Goal: Check status: Check status

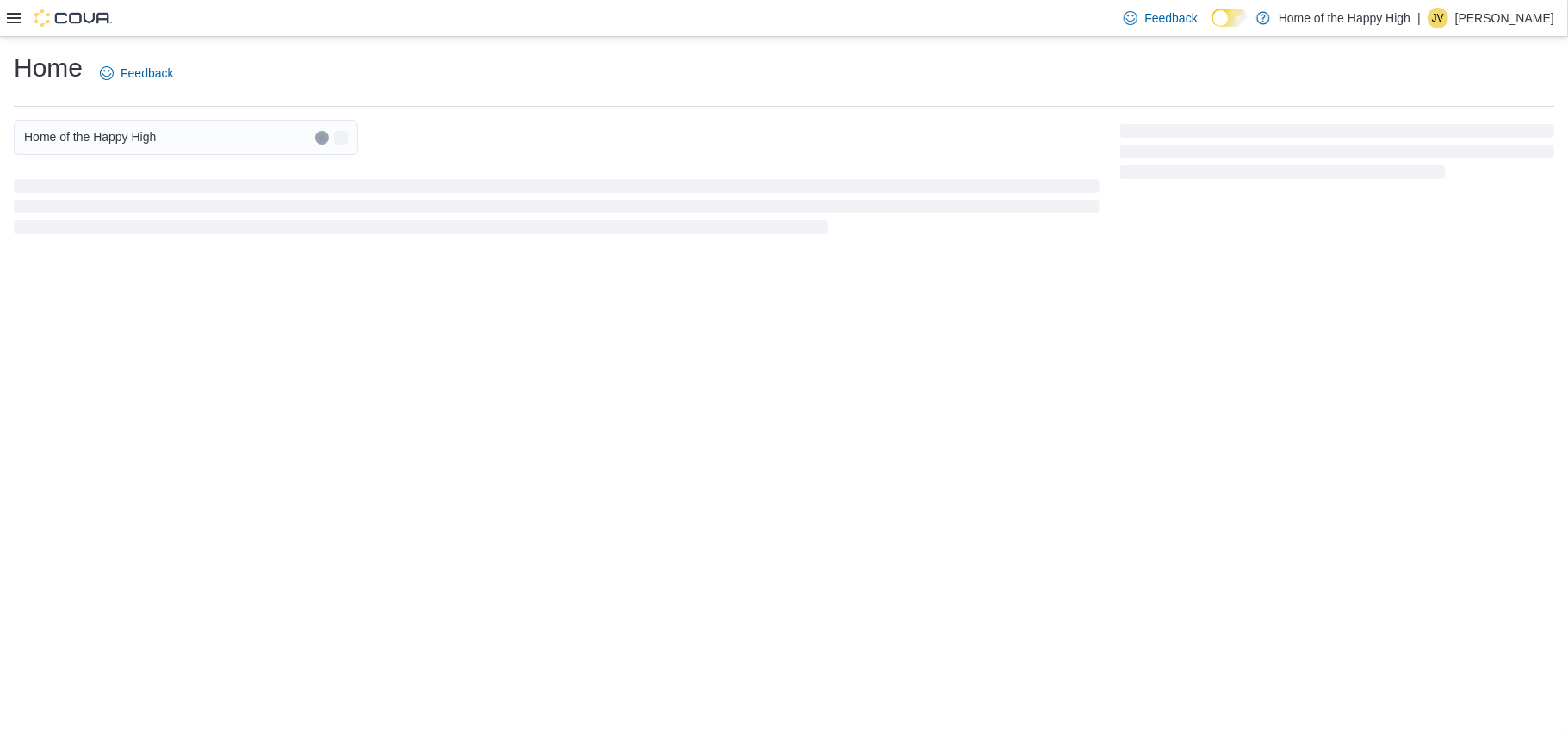
click at [11, 19] on icon at bounding box center [13, 18] width 14 height 14
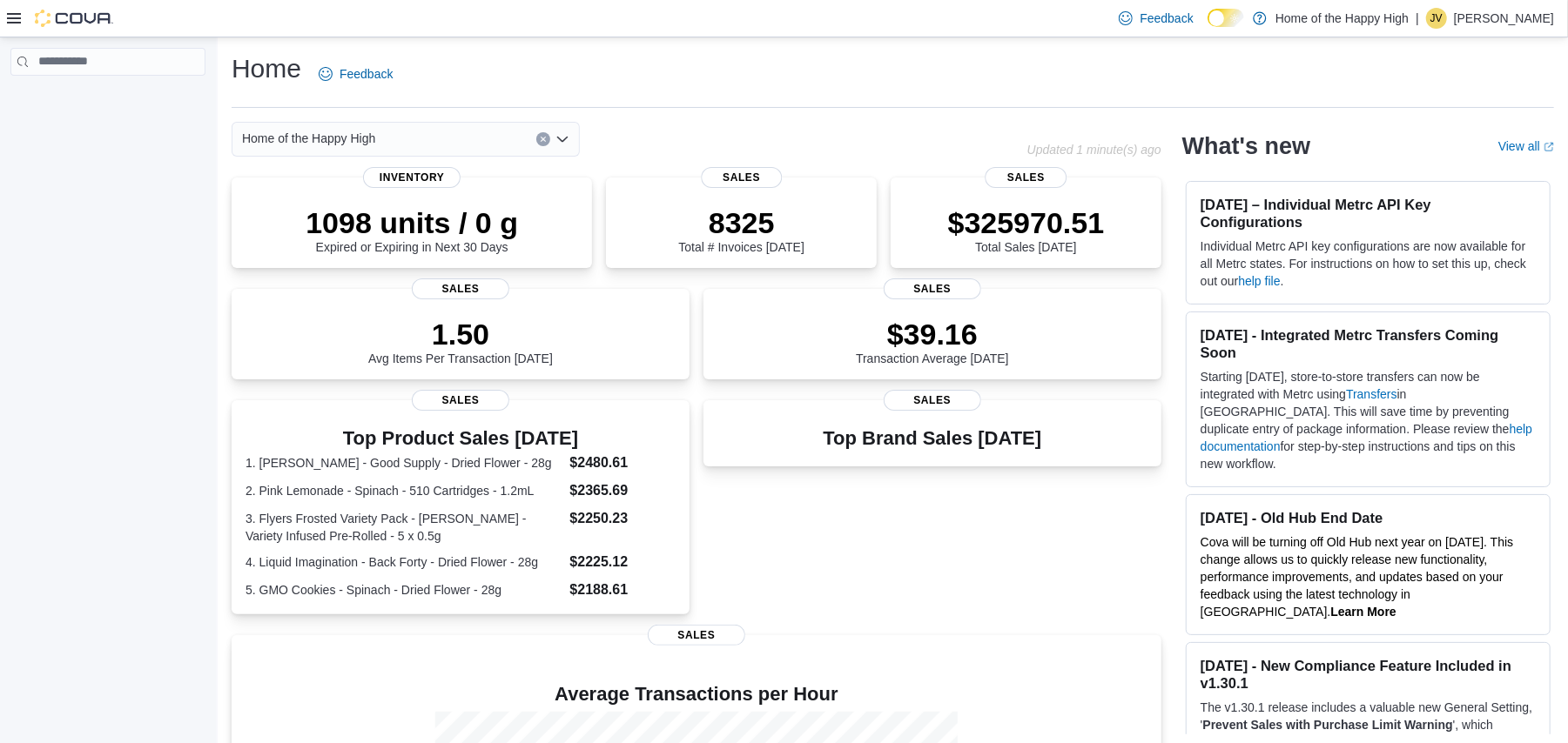
click at [12, 19] on icon at bounding box center [13, 18] width 14 height 14
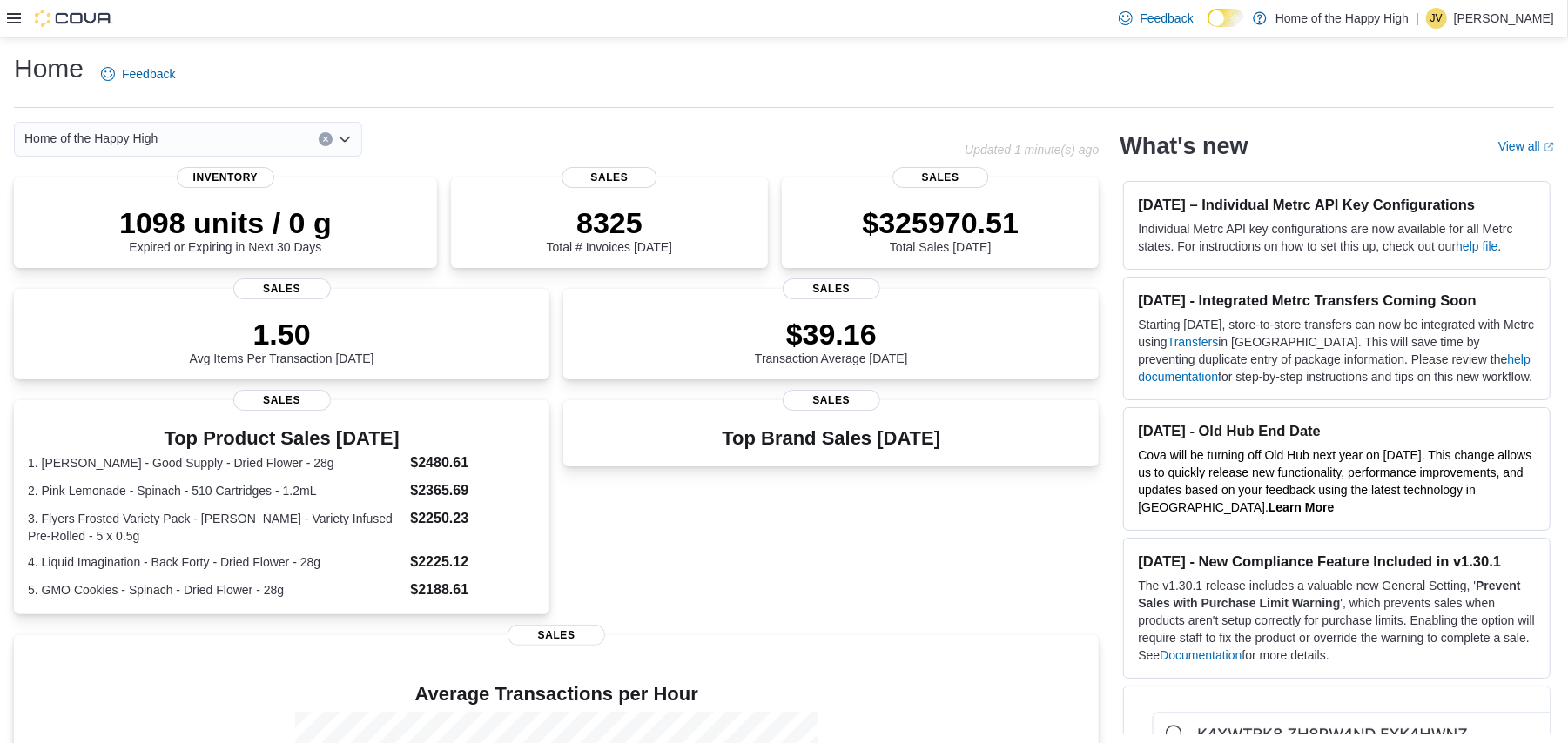
click at [12, 19] on icon at bounding box center [13, 18] width 14 height 14
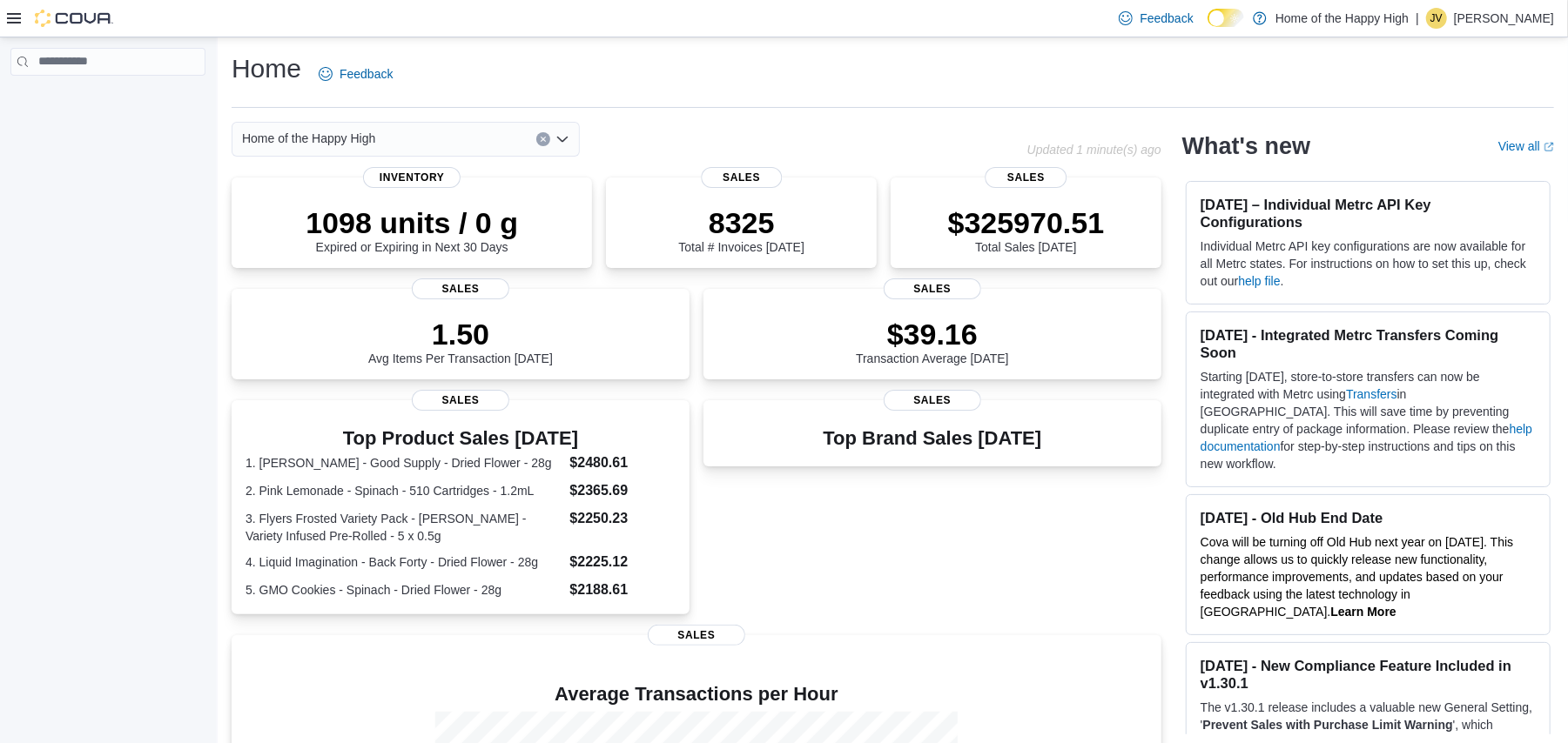
click at [17, 15] on icon at bounding box center [13, 18] width 14 height 14
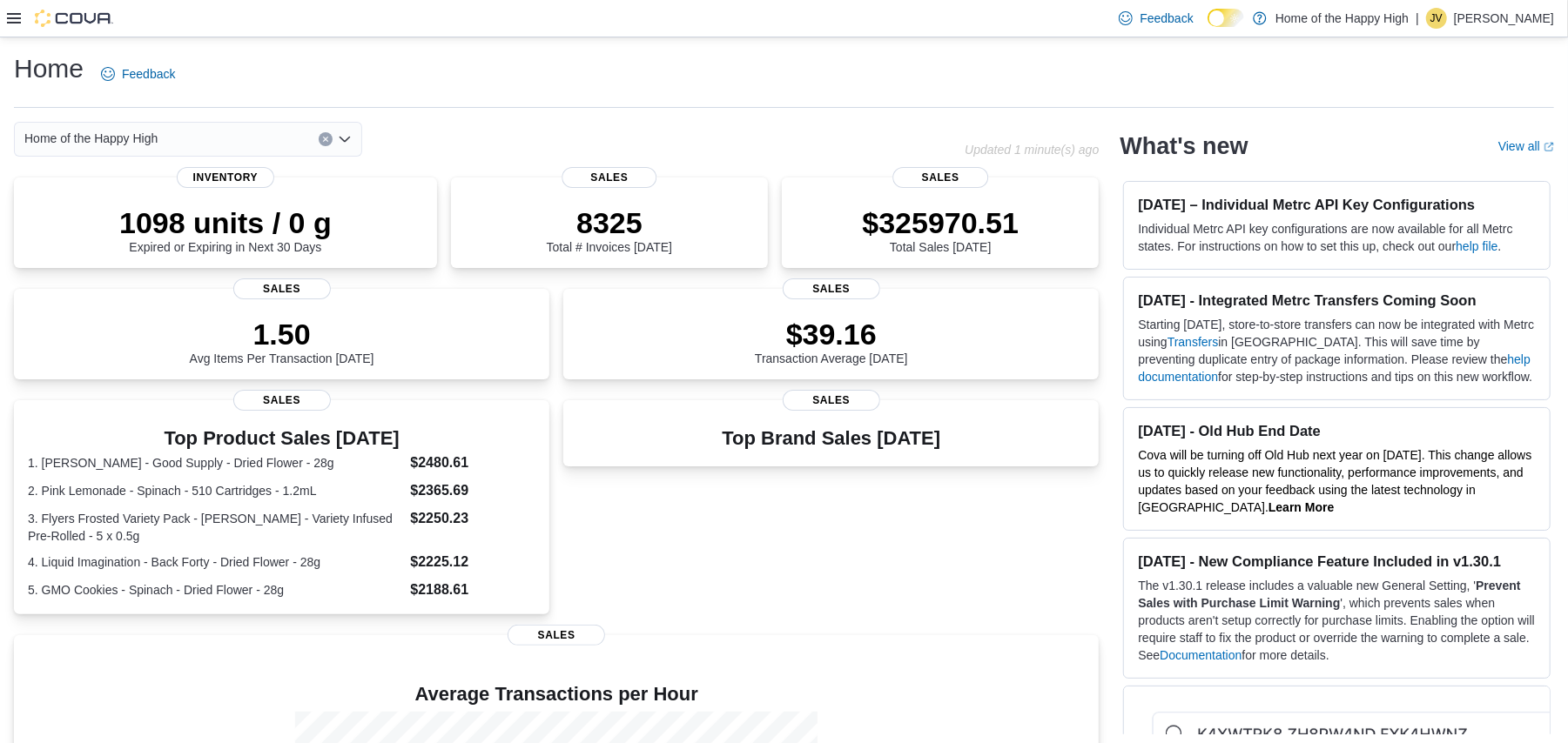
click at [17, 15] on icon at bounding box center [13, 18] width 14 height 14
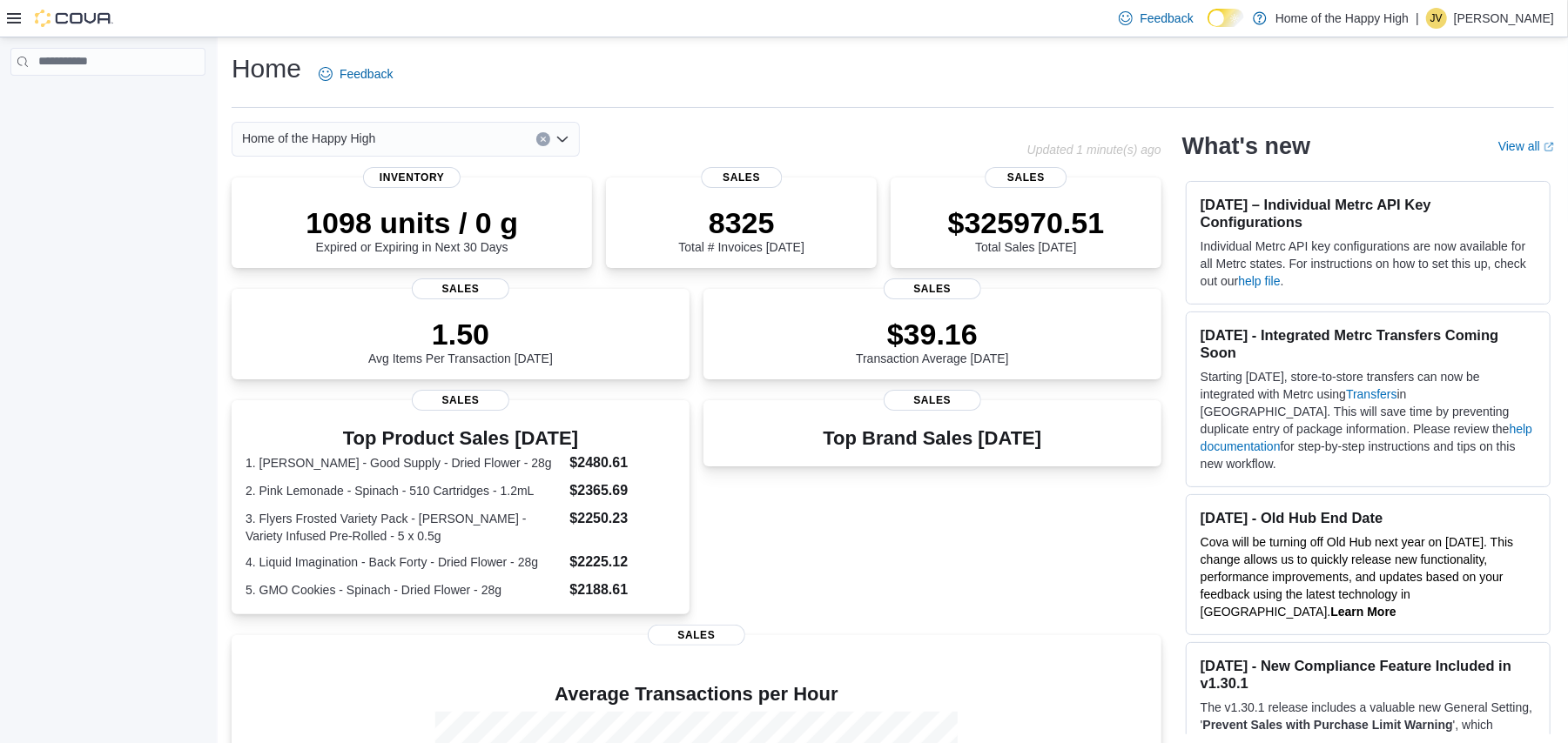
click at [17, 15] on icon at bounding box center [13, 18] width 14 height 14
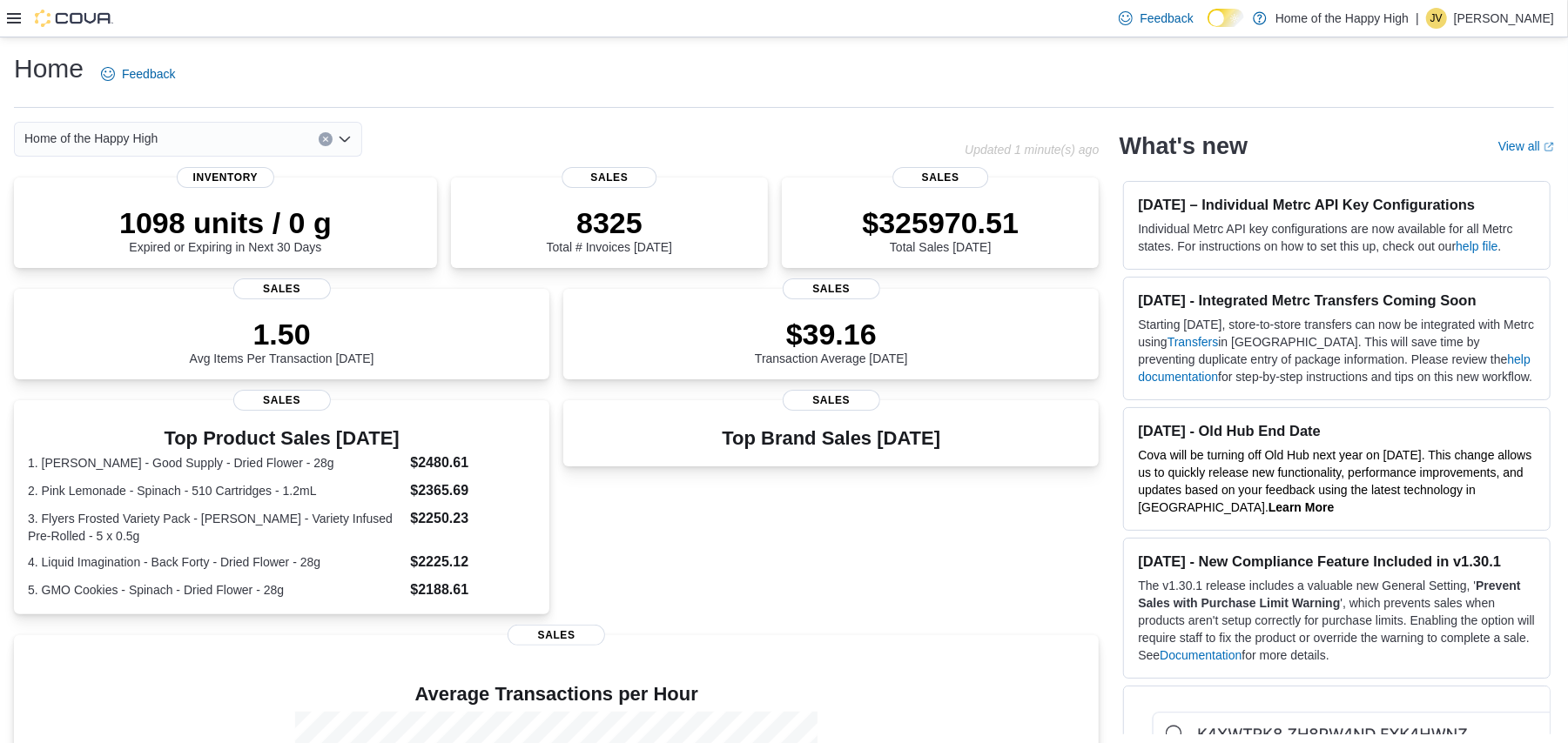
click at [17, 15] on icon at bounding box center [13, 18] width 14 height 14
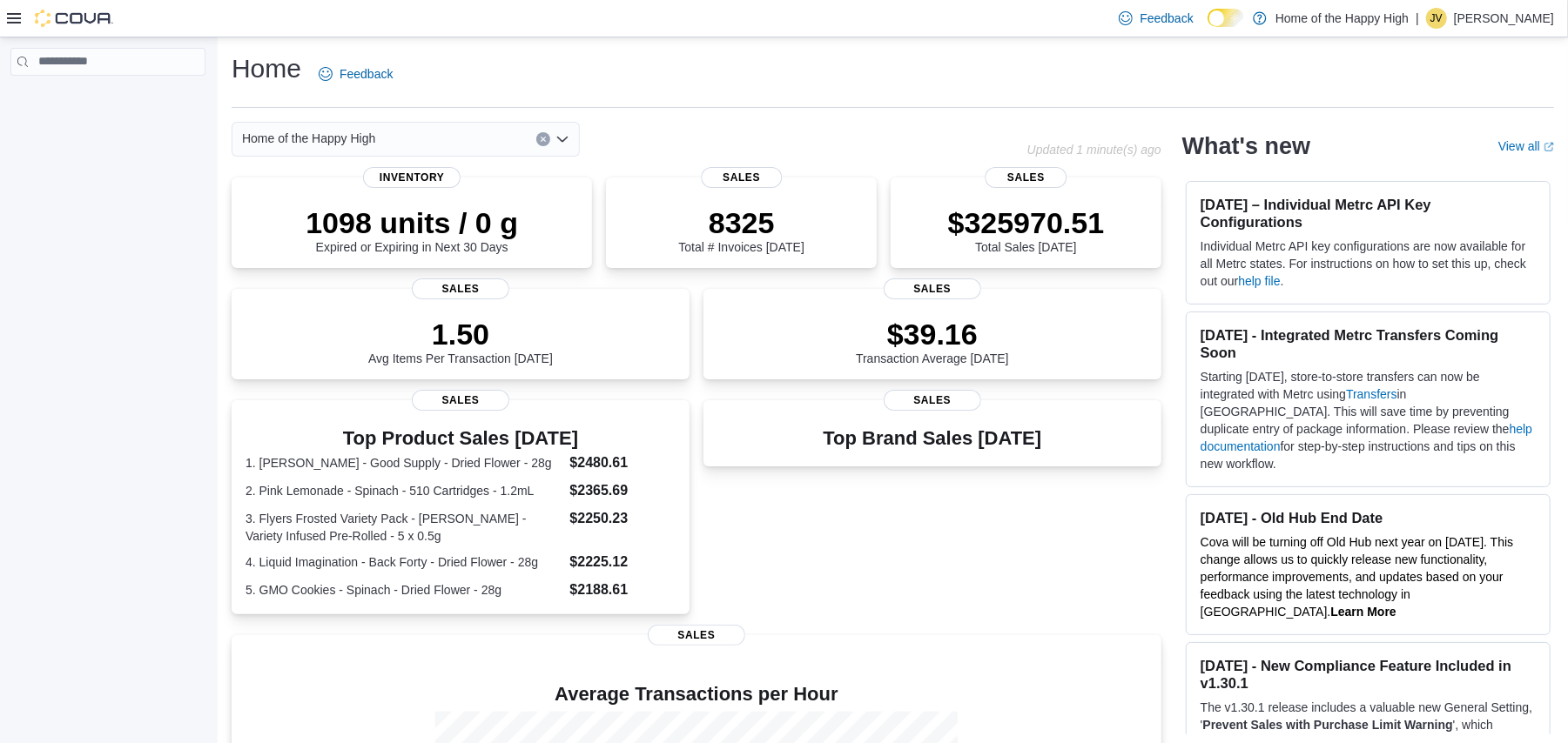
click at [12, 15] on icon at bounding box center [13, 18] width 14 height 14
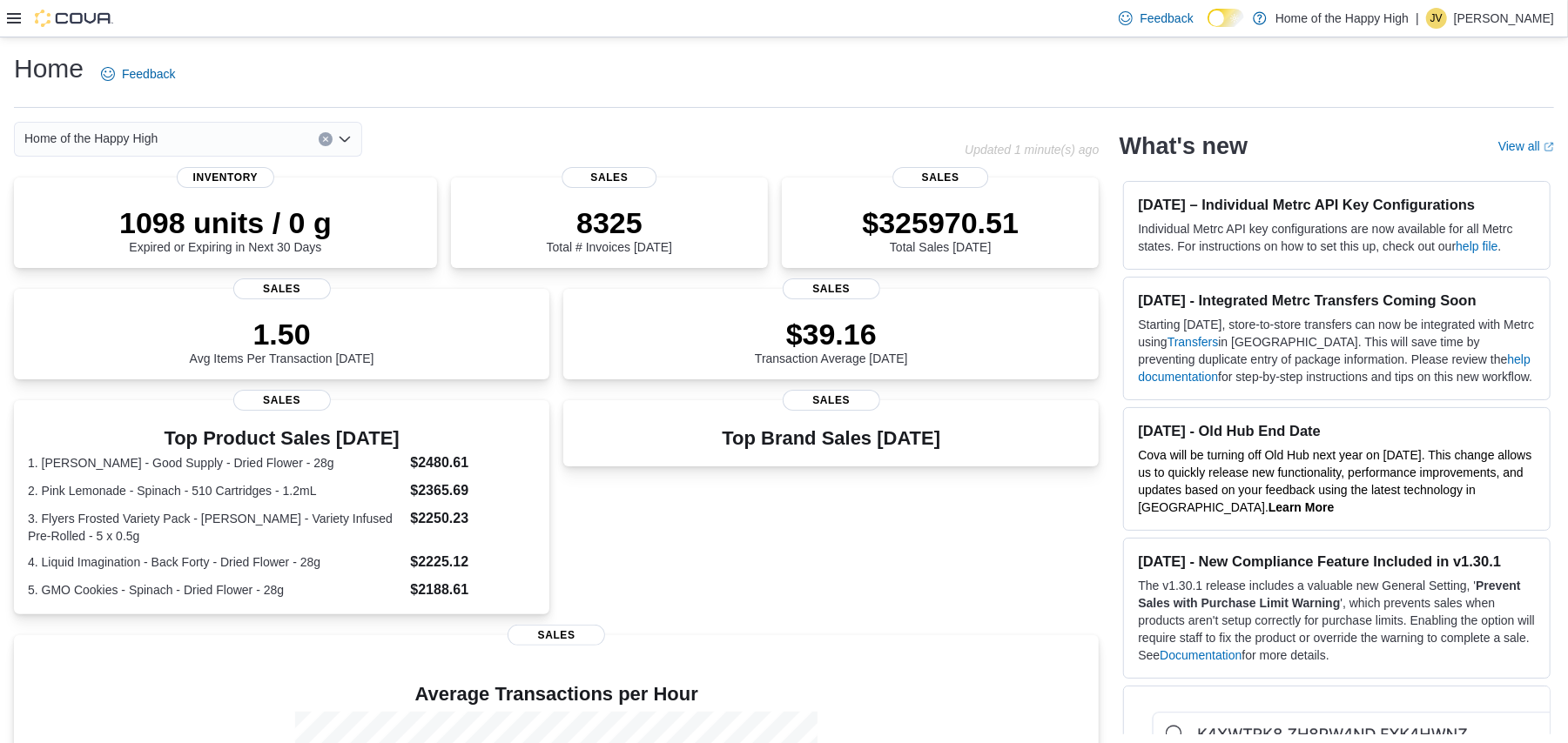
click at [12, 15] on icon at bounding box center [13, 18] width 14 height 14
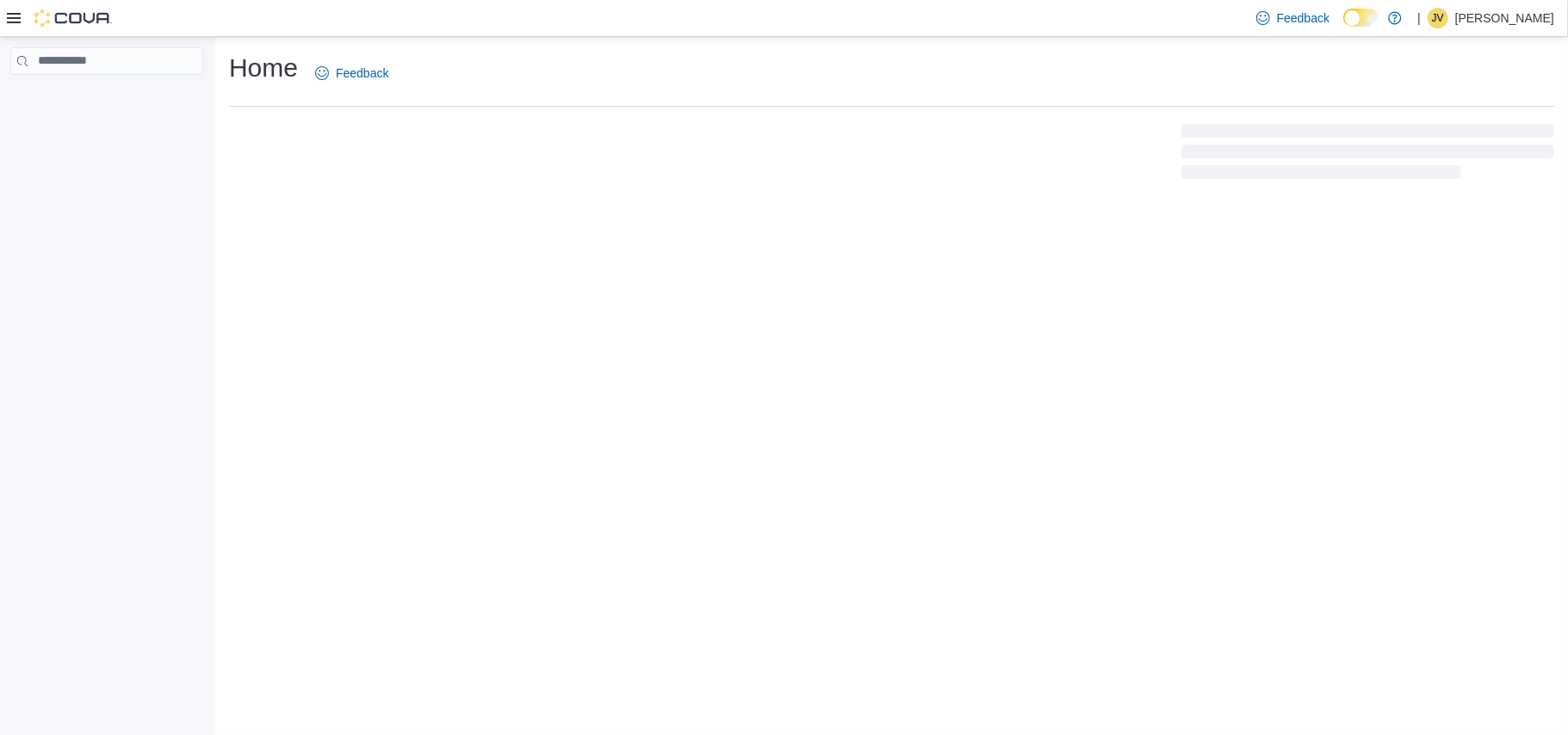
click at [9, 22] on icon at bounding box center [13, 18] width 14 height 10
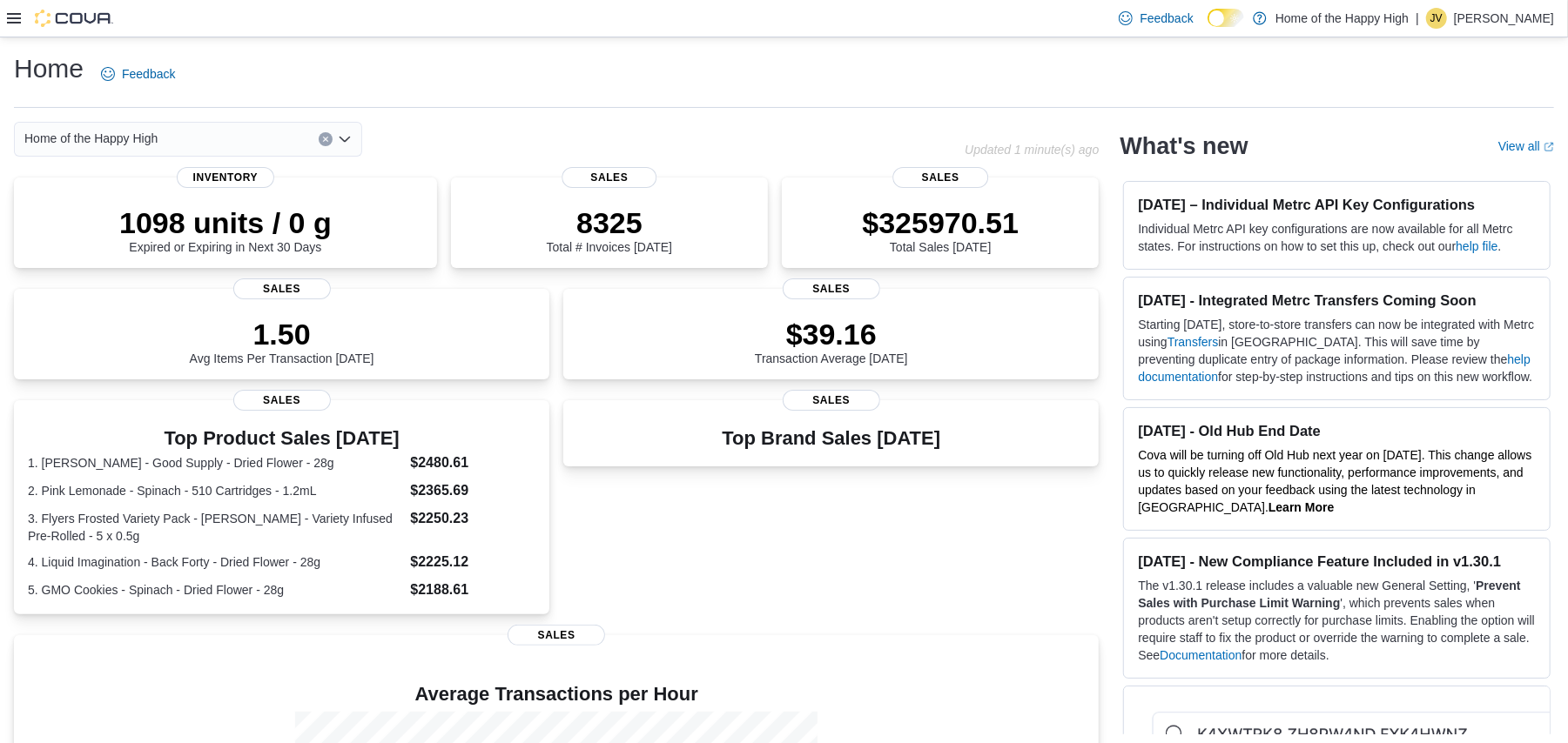
click at [5, 22] on div "Feedback Dark Mode Home of the Happy High | JV [PERSON_NAME]" at bounding box center [784, 18] width 1568 height 37
click at [15, 19] on icon at bounding box center [13, 18] width 14 height 14
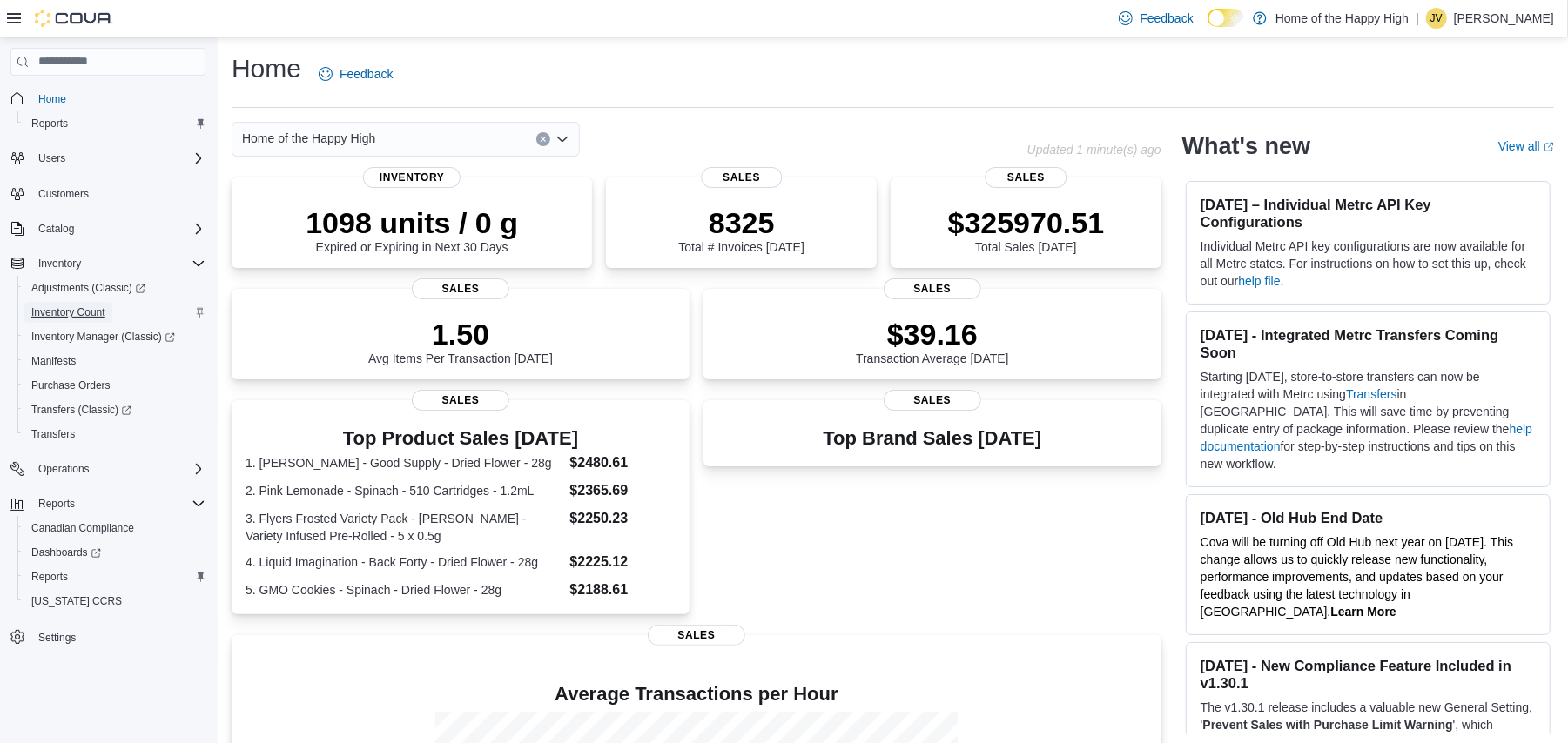
click at [85, 307] on span "Inventory Count" at bounding box center [68, 312] width 74 height 14
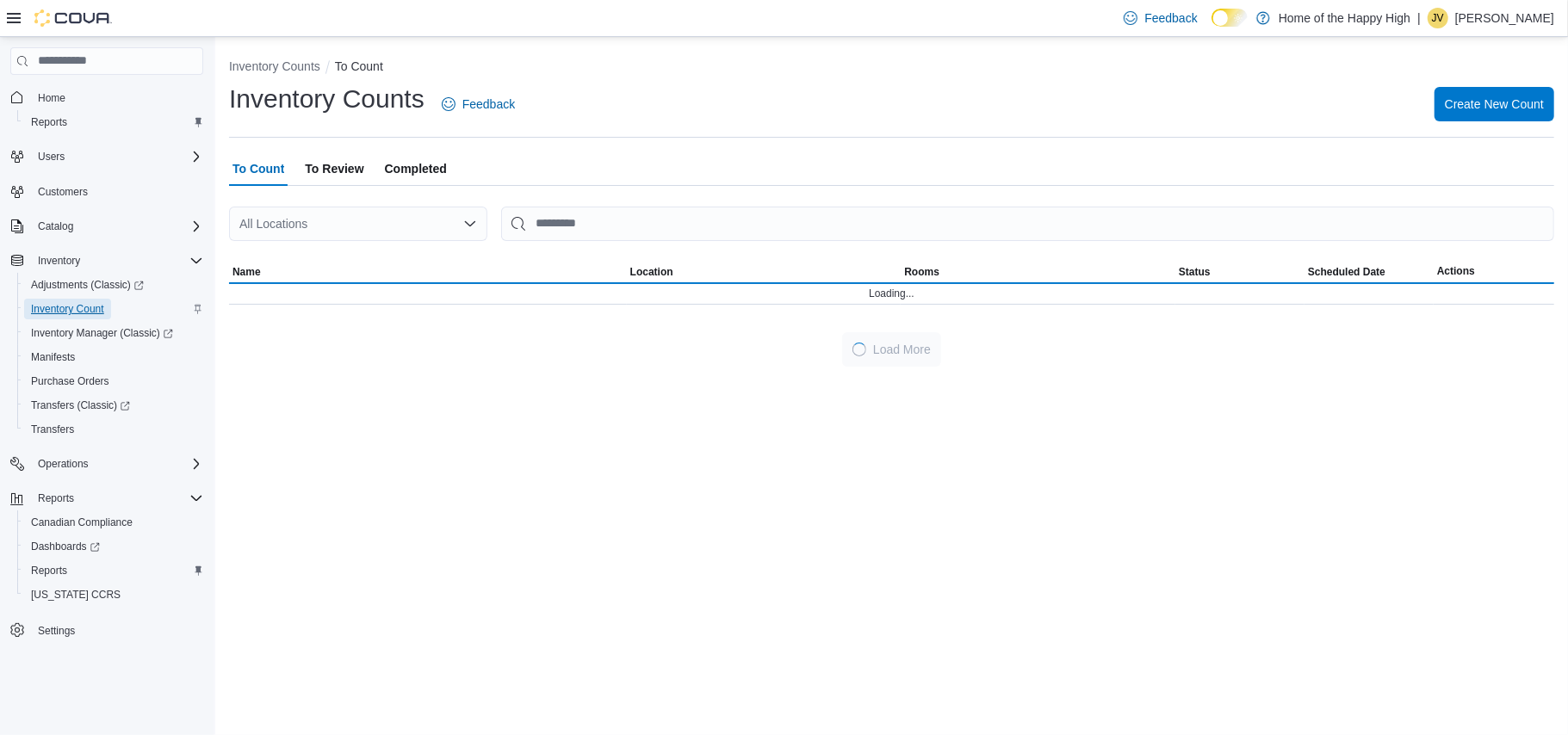
click at [85, 304] on span "Inventory Count" at bounding box center [67, 309] width 73 height 14
click at [410, 173] on span "Completed" at bounding box center [415, 169] width 62 height 34
click at [383, 226] on div "All Locations" at bounding box center [358, 224] width 258 height 34
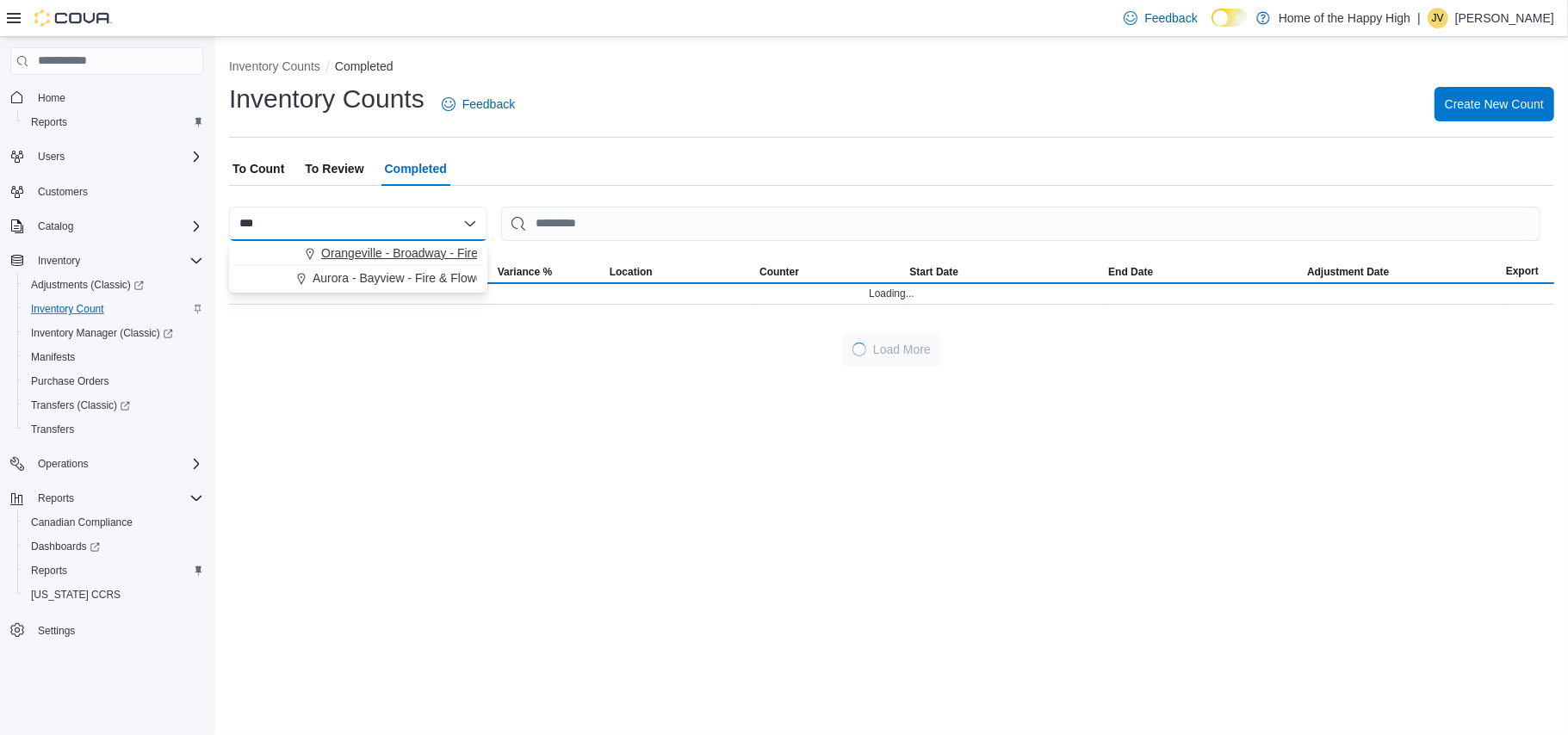
type input "***"
click at [377, 258] on span "Orangeville - Broadway - Fire & Flower" at bounding box center [425, 254] width 208 height 17
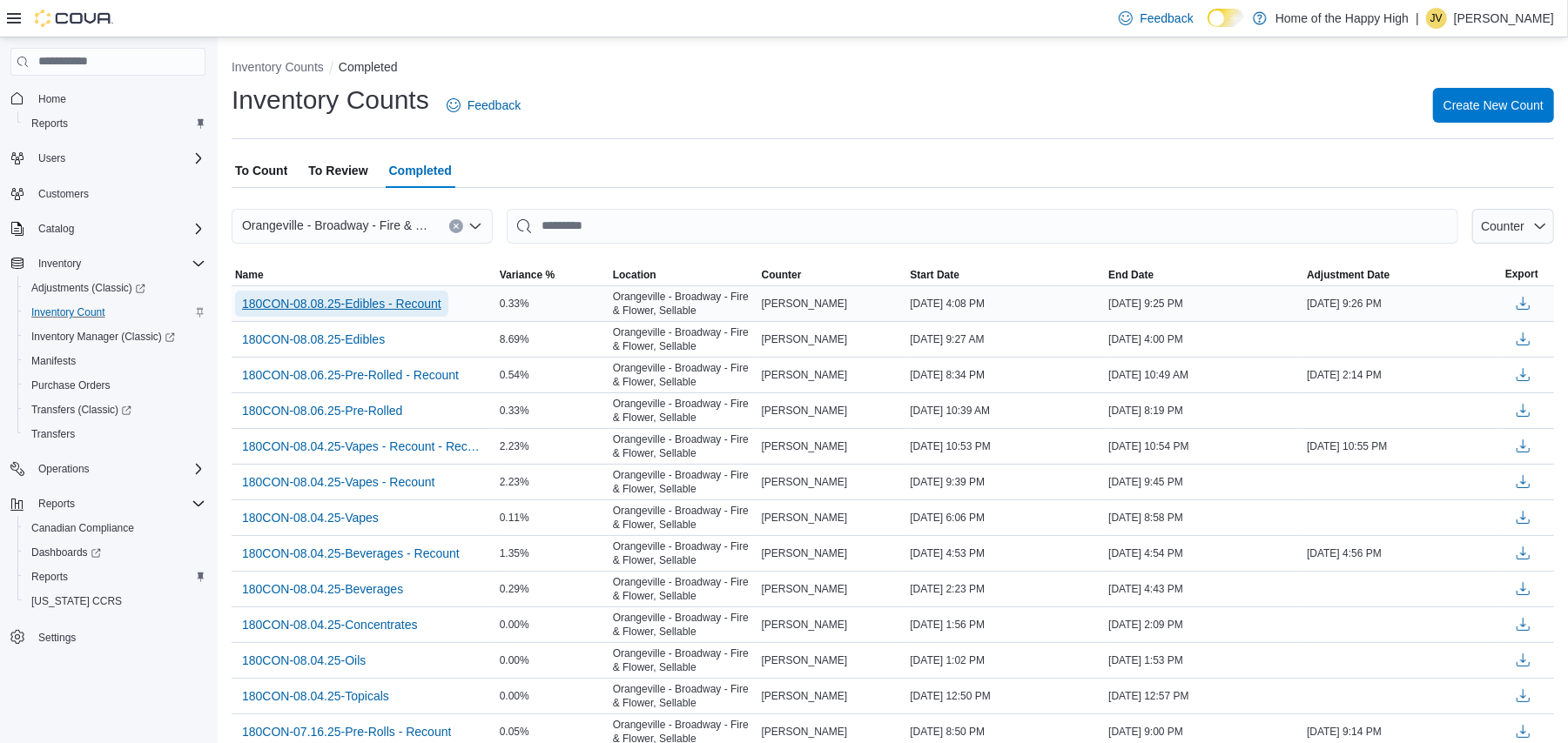
click at [409, 307] on span "180CON-08.08.25-Edibles - Recount" at bounding box center [342, 303] width 200 height 17
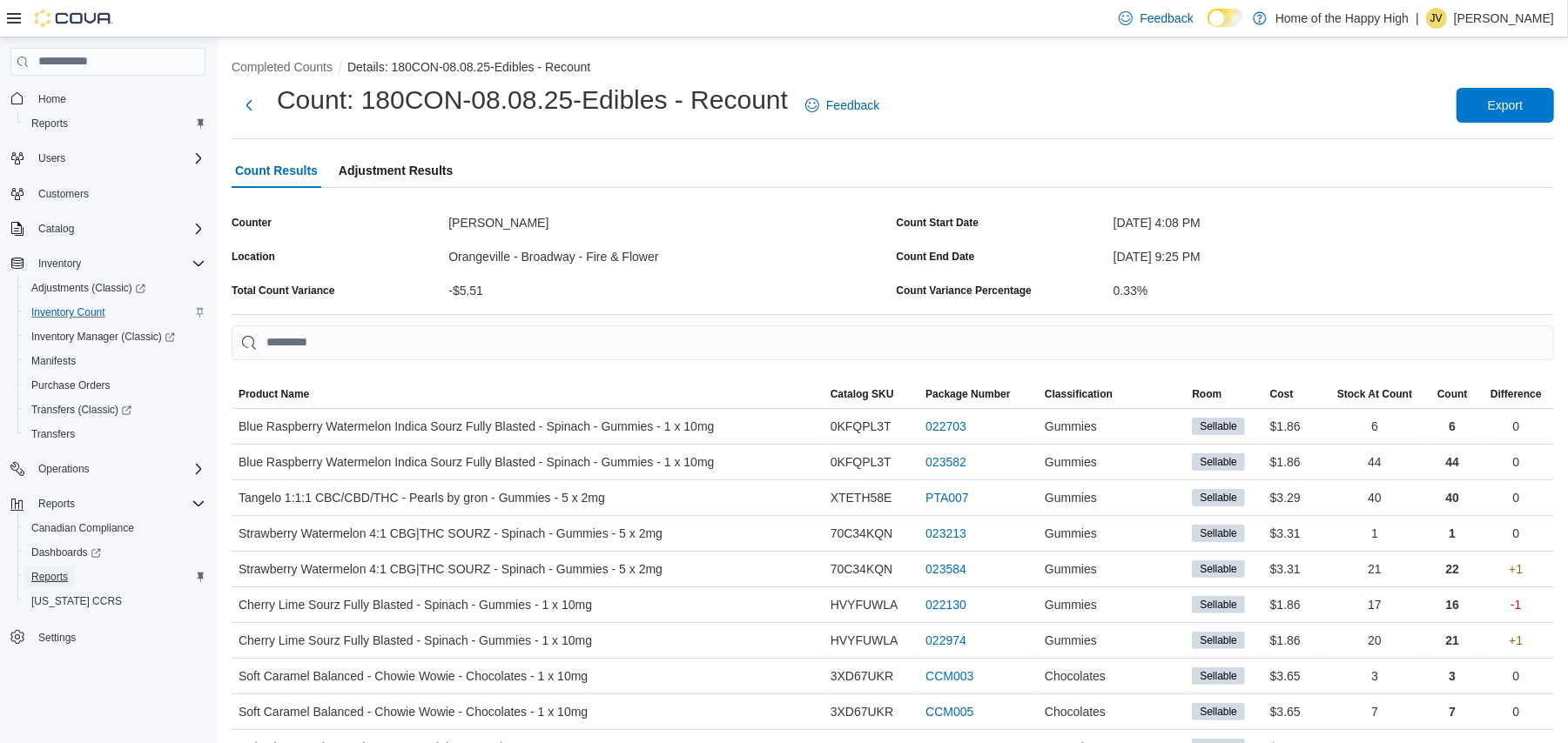
click at [42, 571] on span "Reports" at bounding box center [50, 577] width 36 height 14
